Goal: Task Accomplishment & Management: Use online tool/utility

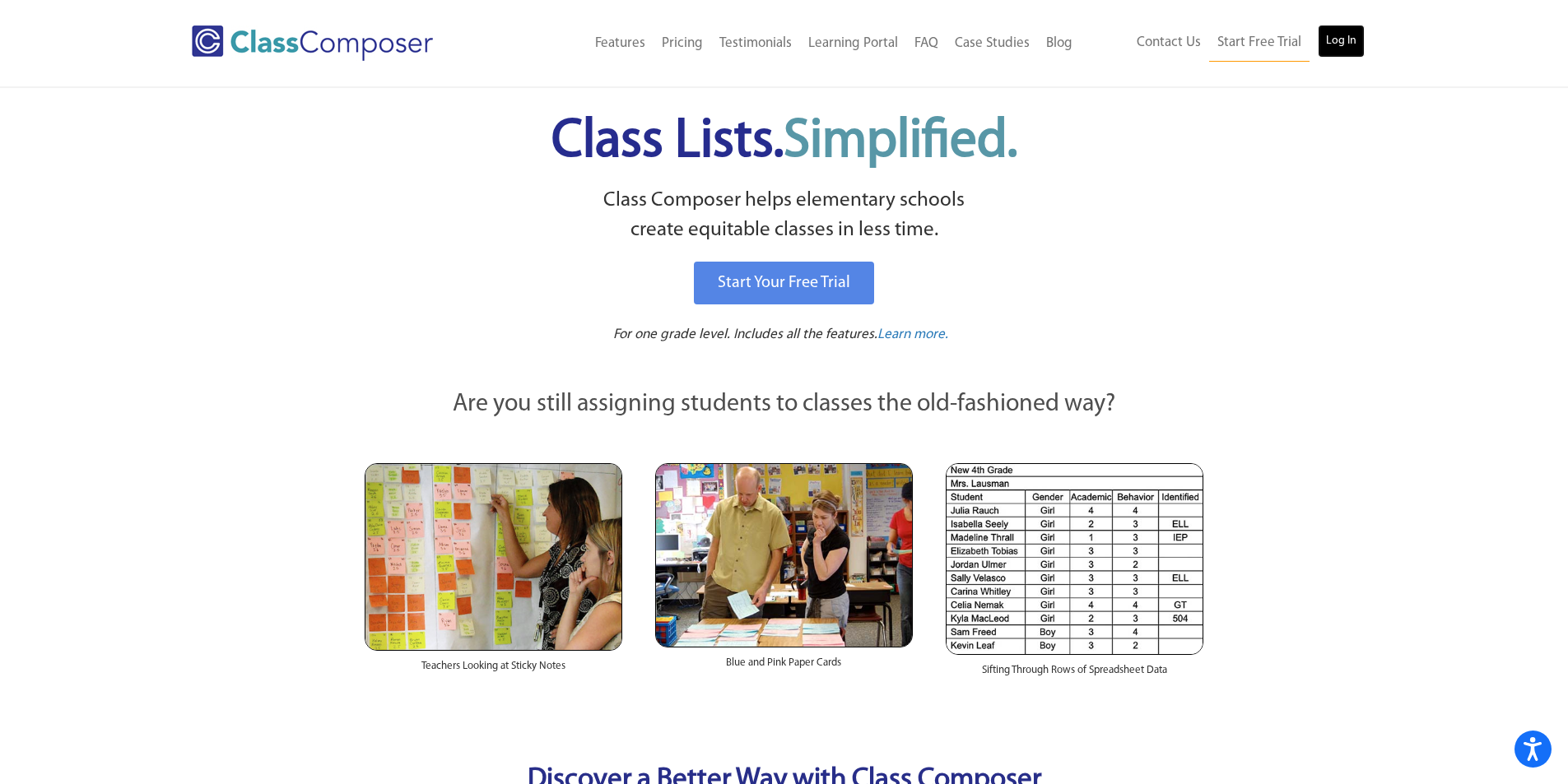
click at [1337, 45] on link "Log In" at bounding box center [1341, 41] width 47 height 33
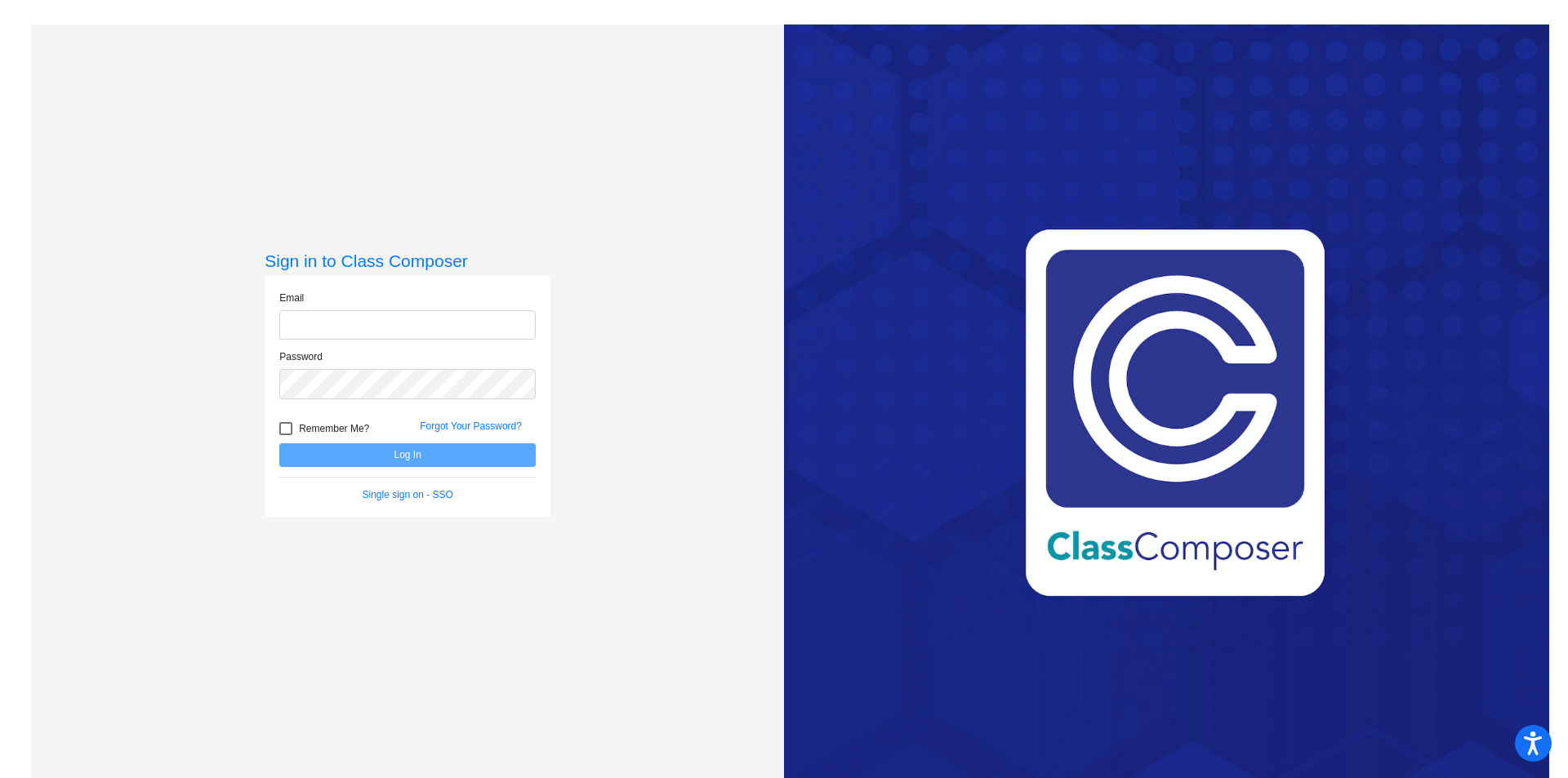
type input "[EMAIL_ADDRESS][DOMAIN_NAME]"
click at [412, 454] on button "Log In" at bounding box center [407, 455] width 257 height 23
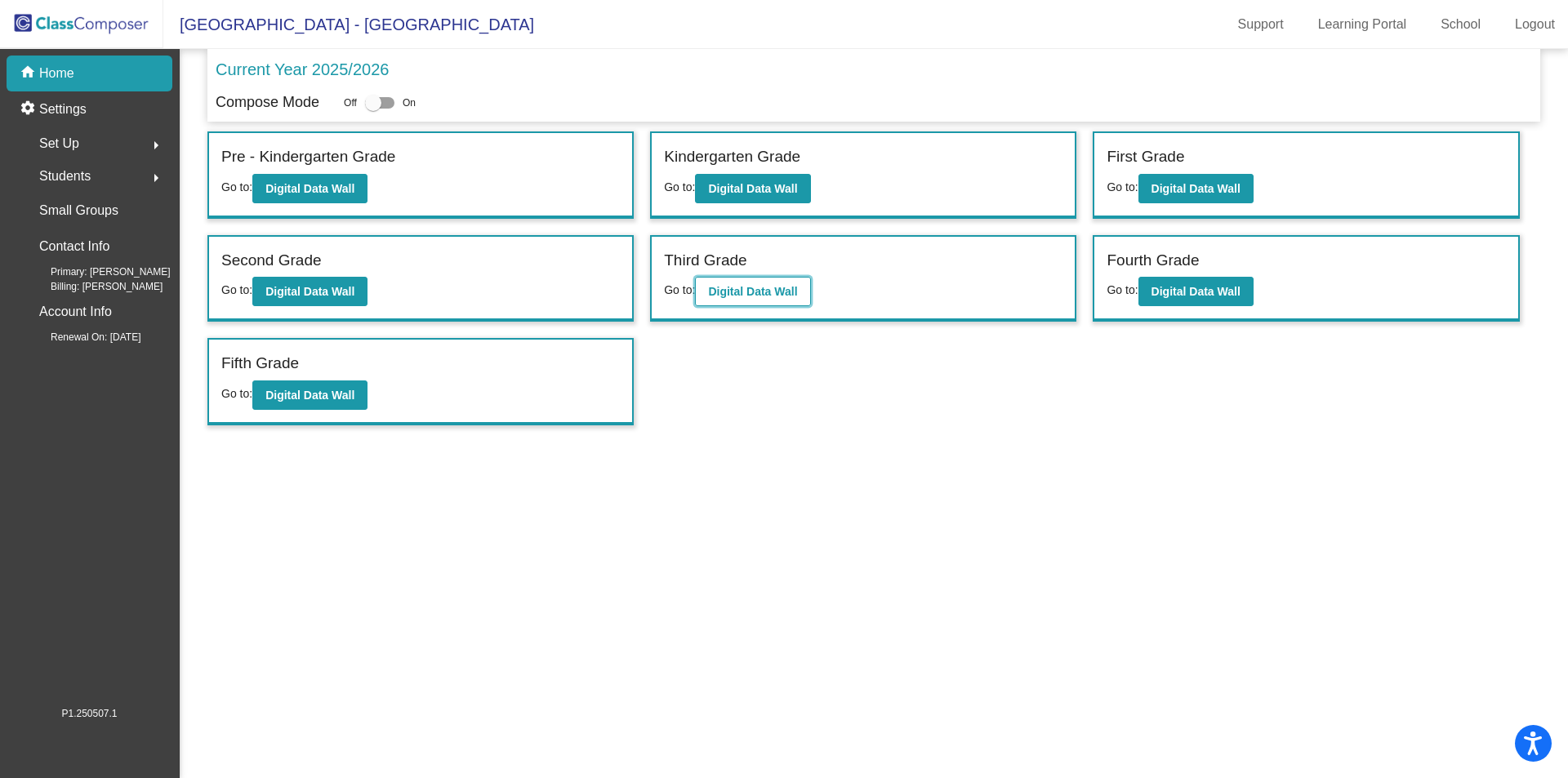
click at [752, 293] on b "Digital Data Wall" at bounding box center [753, 291] width 89 height 13
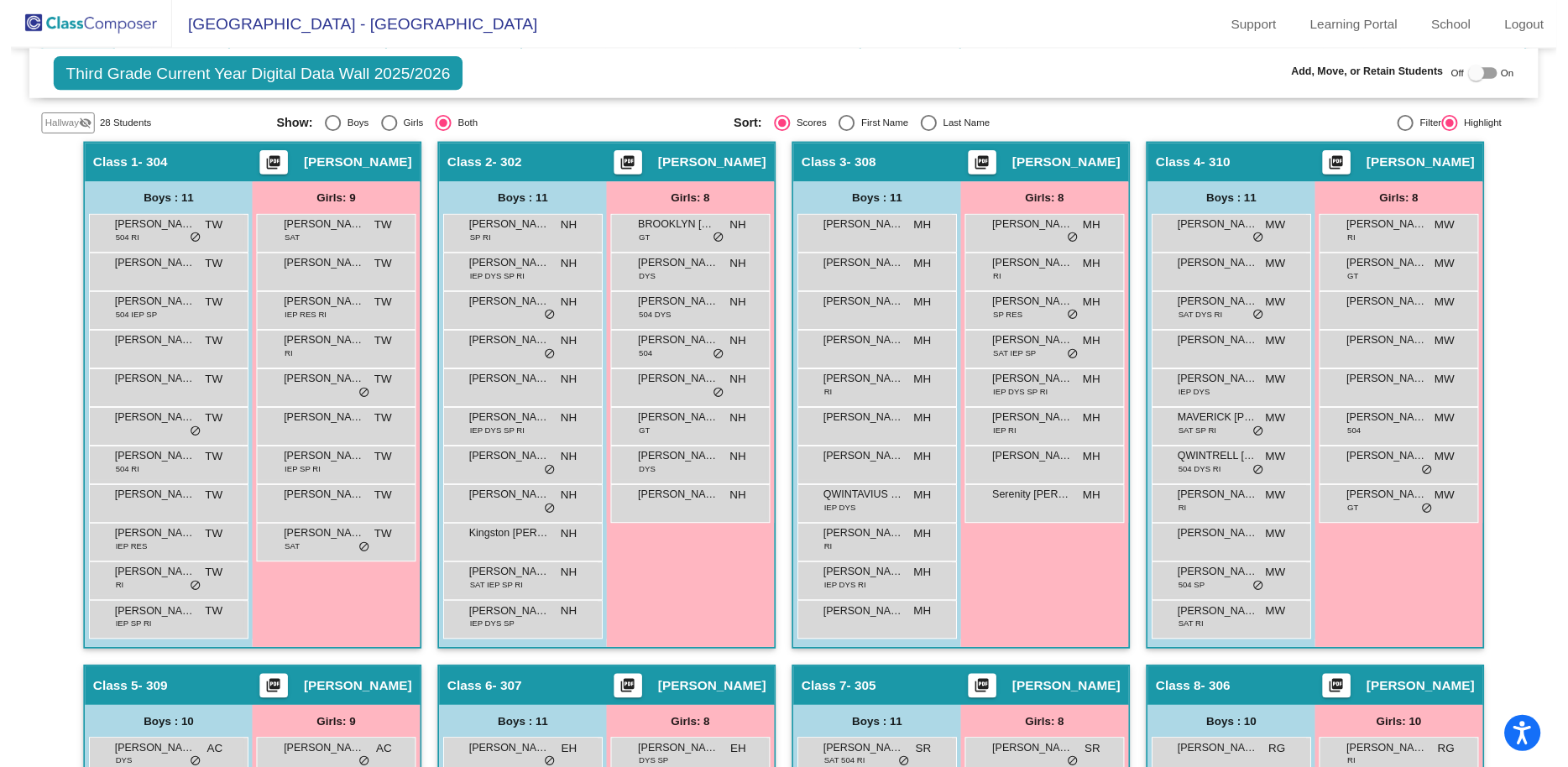
scroll to position [419, 0]
